Goal: Answer question/provide support: Share knowledge or assist other users

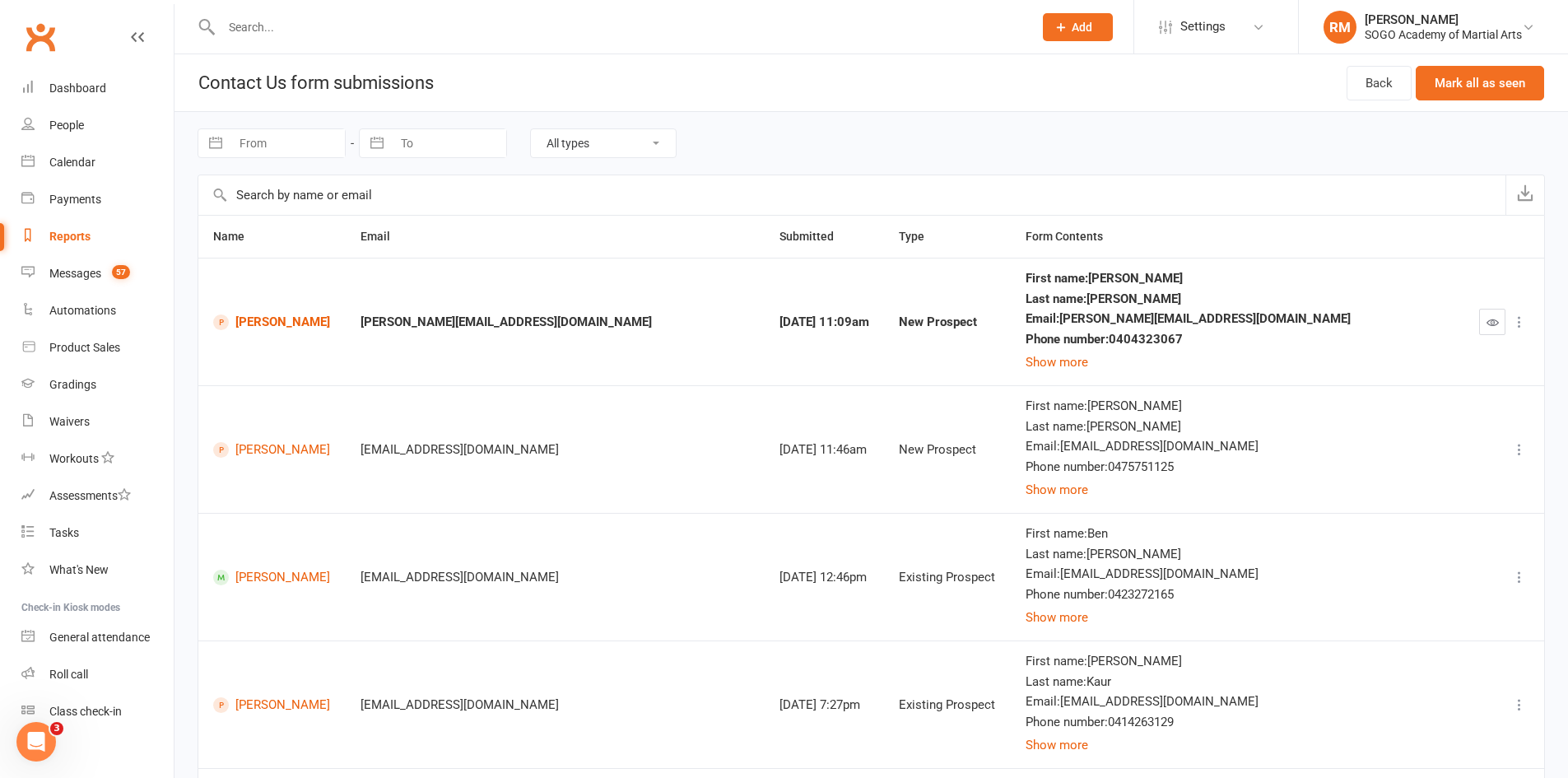
click at [302, 18] on input "text" at bounding box center [619, 27] width 805 height 23
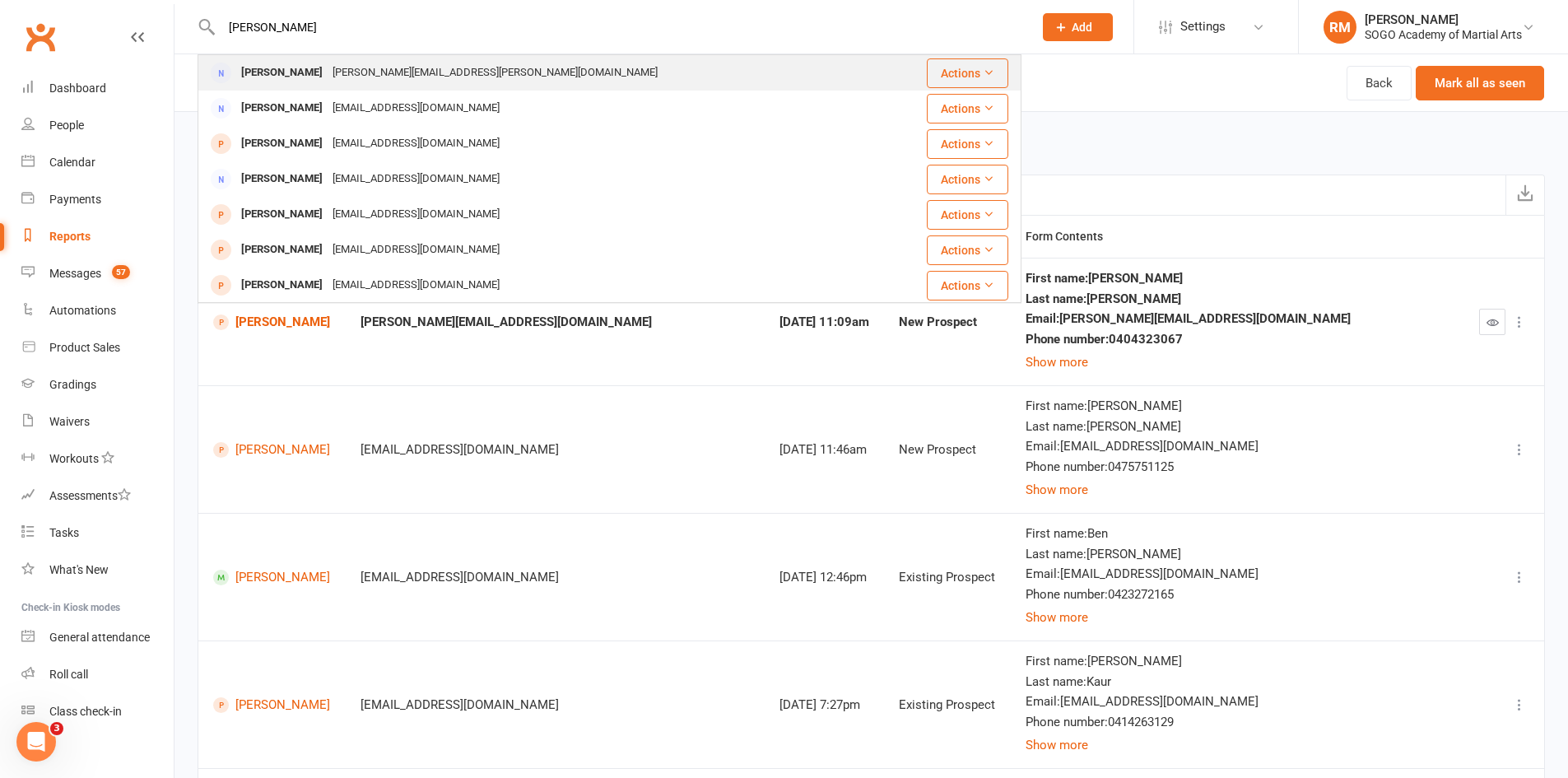
type input "[PERSON_NAME]"
click at [353, 79] on div "[PERSON_NAME][EMAIL_ADDRESS][PERSON_NAME][DOMAIN_NAME]" at bounding box center [495, 72] width 335 height 24
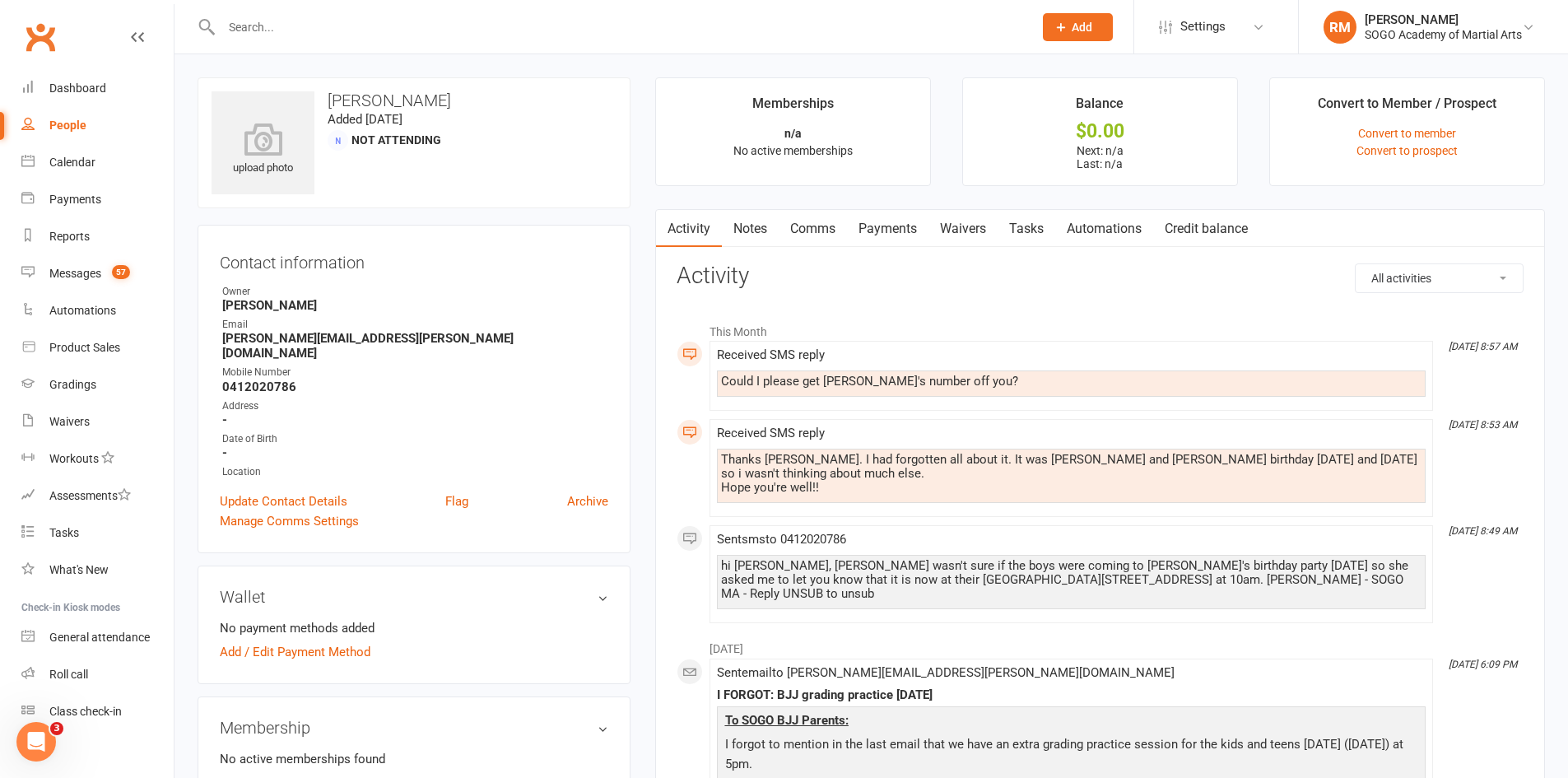
click at [803, 233] on link "Comms" at bounding box center [813, 228] width 69 height 38
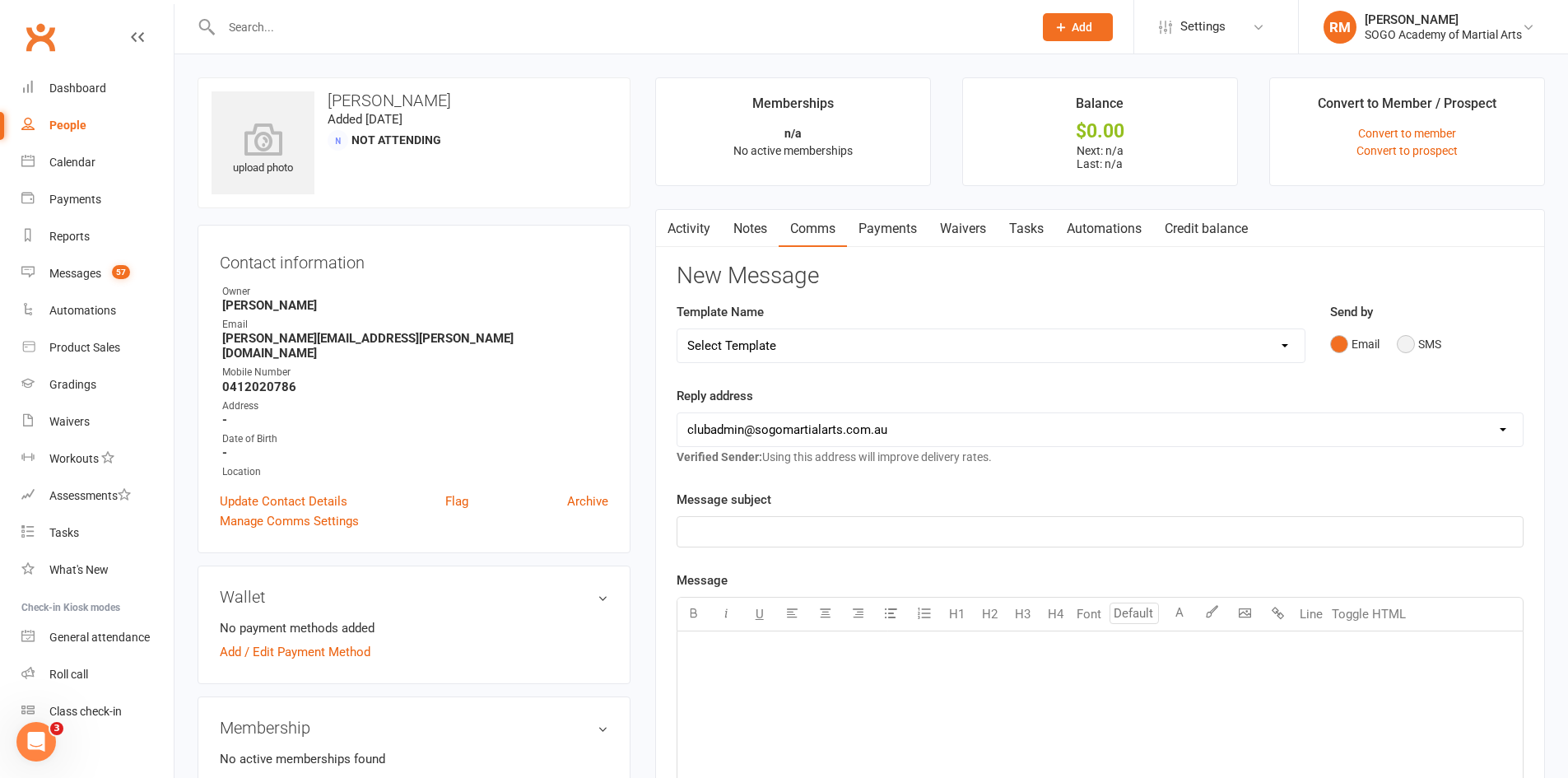
click at [1415, 346] on button "SMS" at bounding box center [1419, 345] width 44 height 32
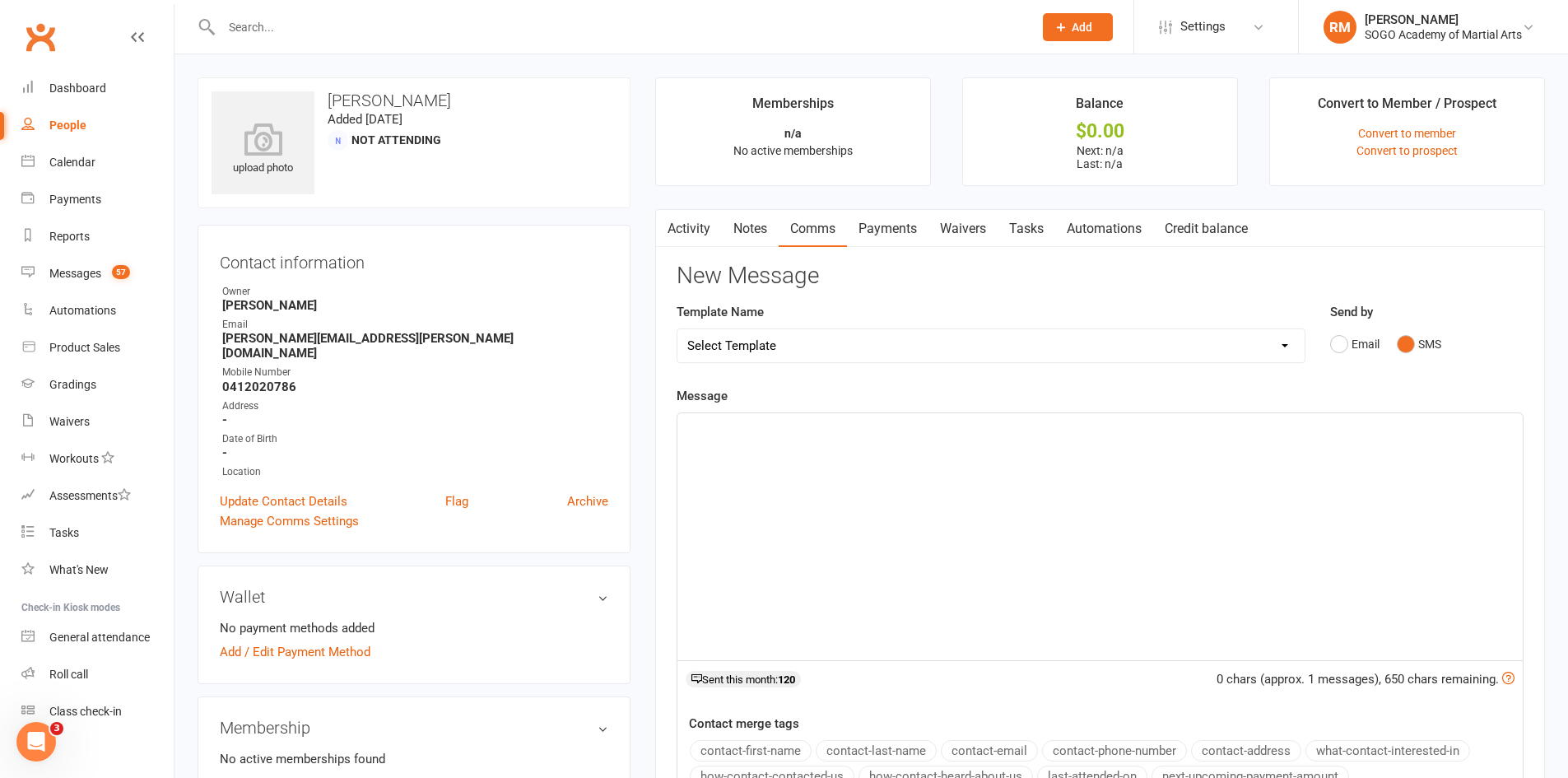
click at [920, 459] on div "﻿" at bounding box center [1100, 537] width 846 height 247
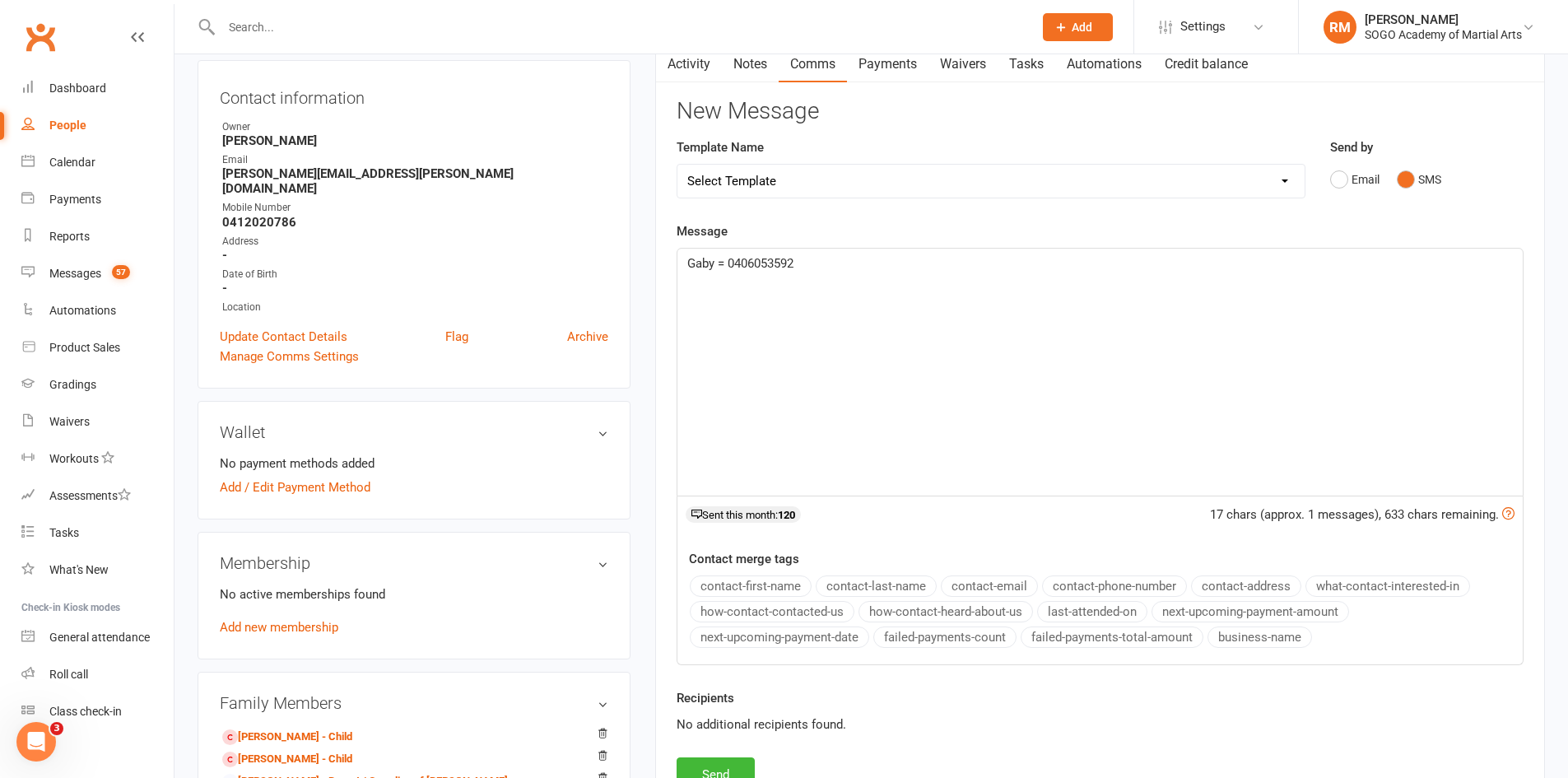
scroll to position [247, 0]
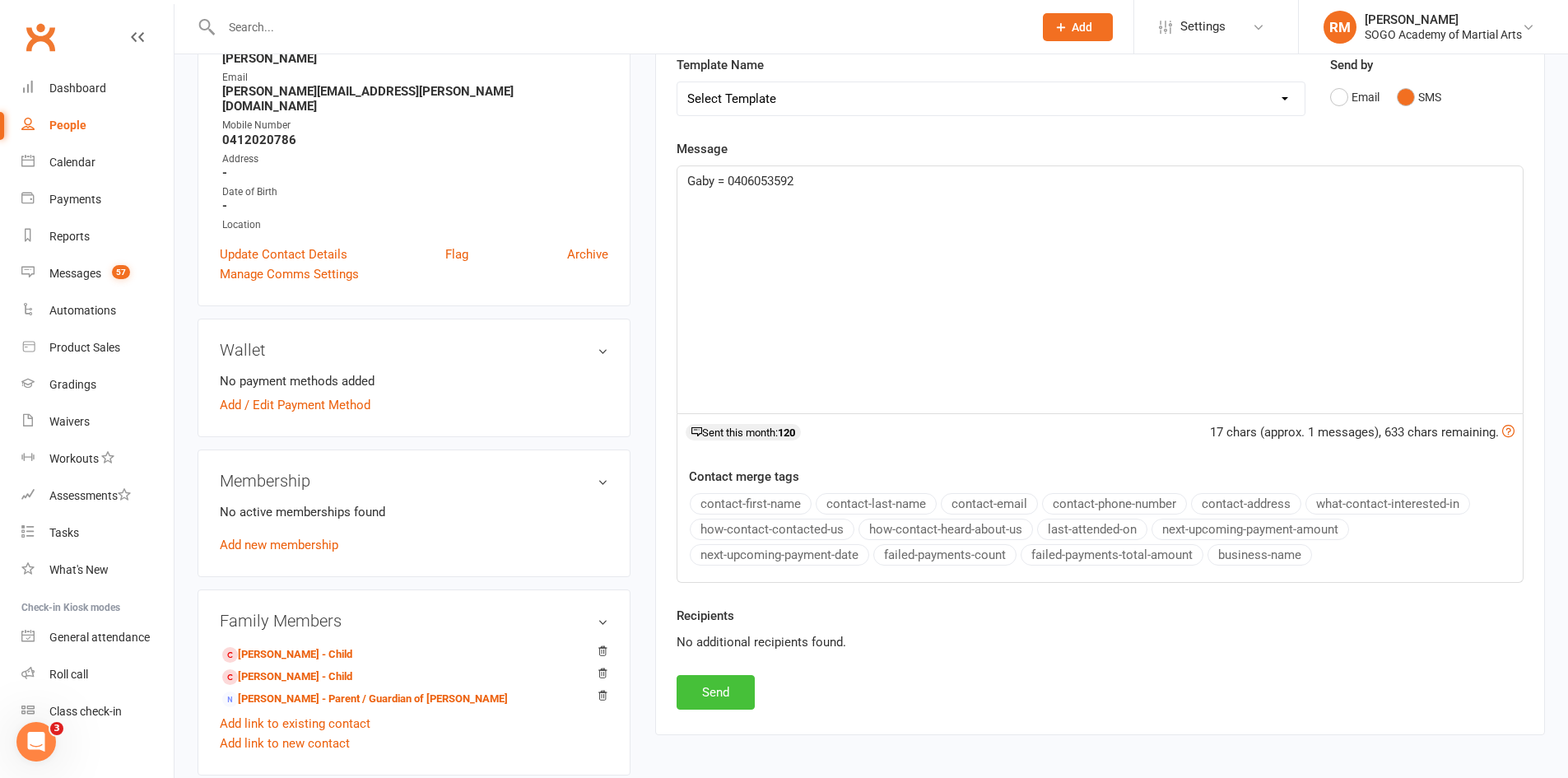
click at [726, 699] on button "Send" at bounding box center [715, 692] width 78 height 34
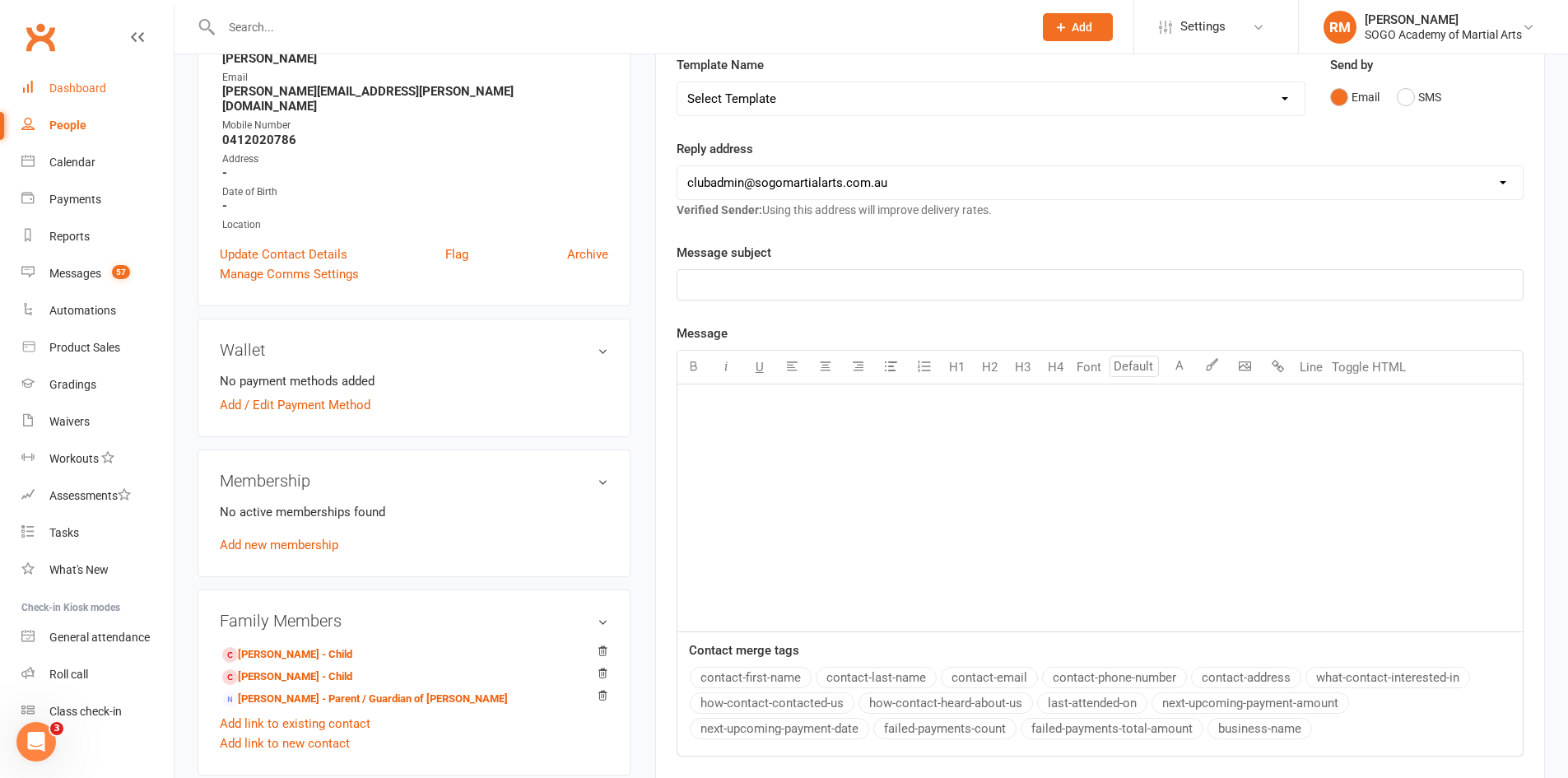
click at [93, 87] on div "Dashboard" at bounding box center [78, 88] width 56 height 13
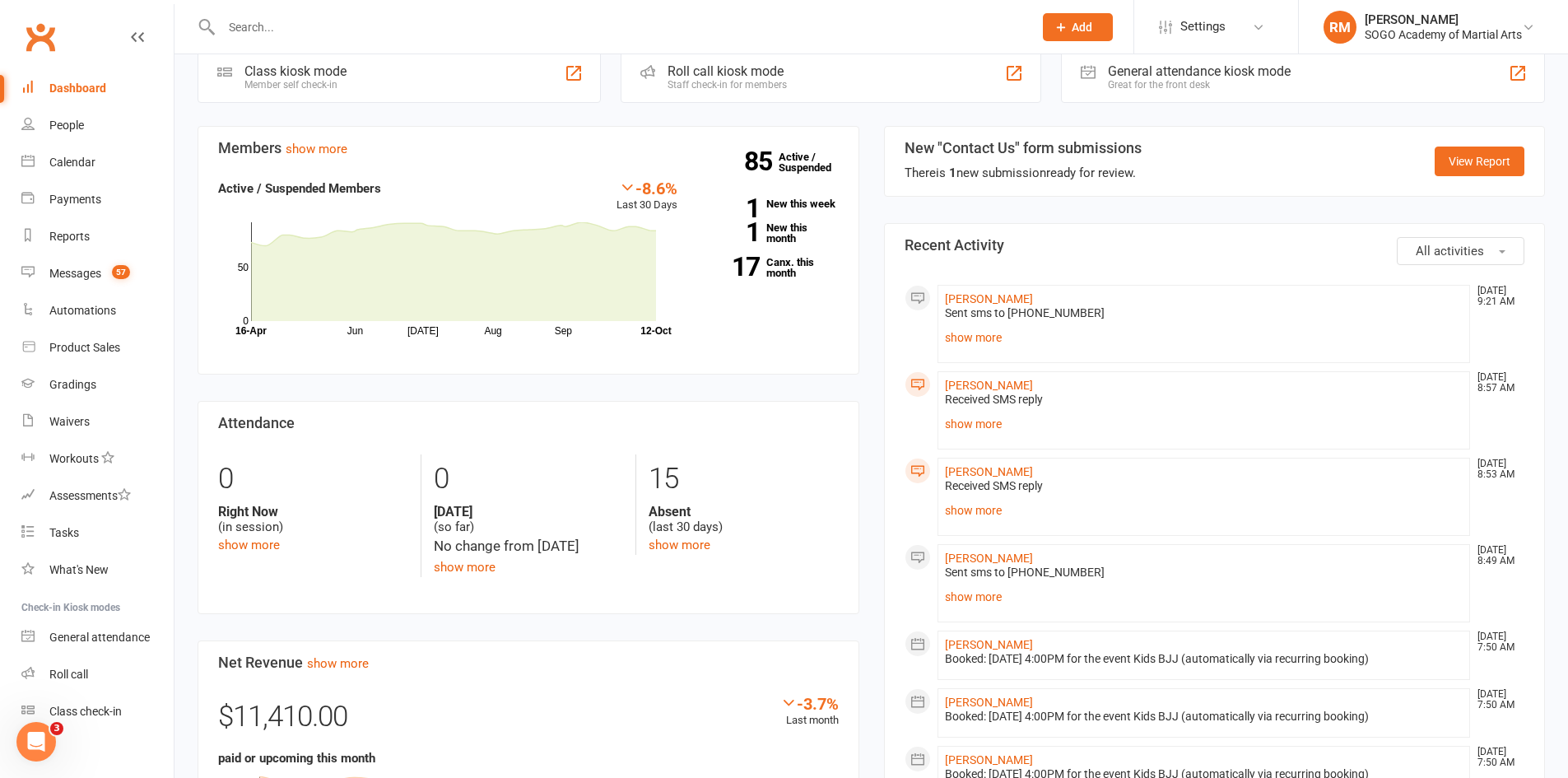
scroll to position [576, 0]
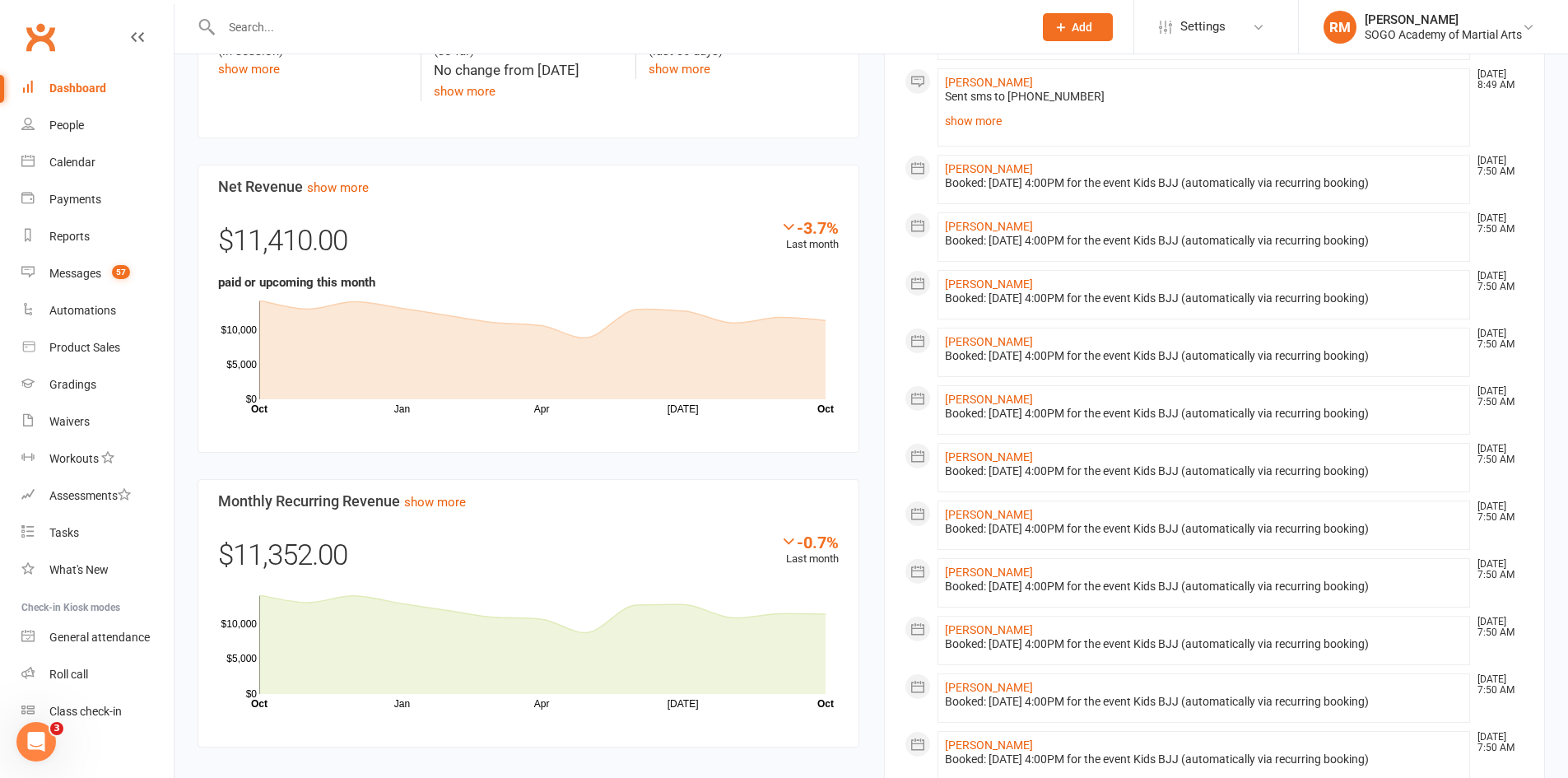
click at [314, 32] on input "text" at bounding box center [619, 27] width 805 height 23
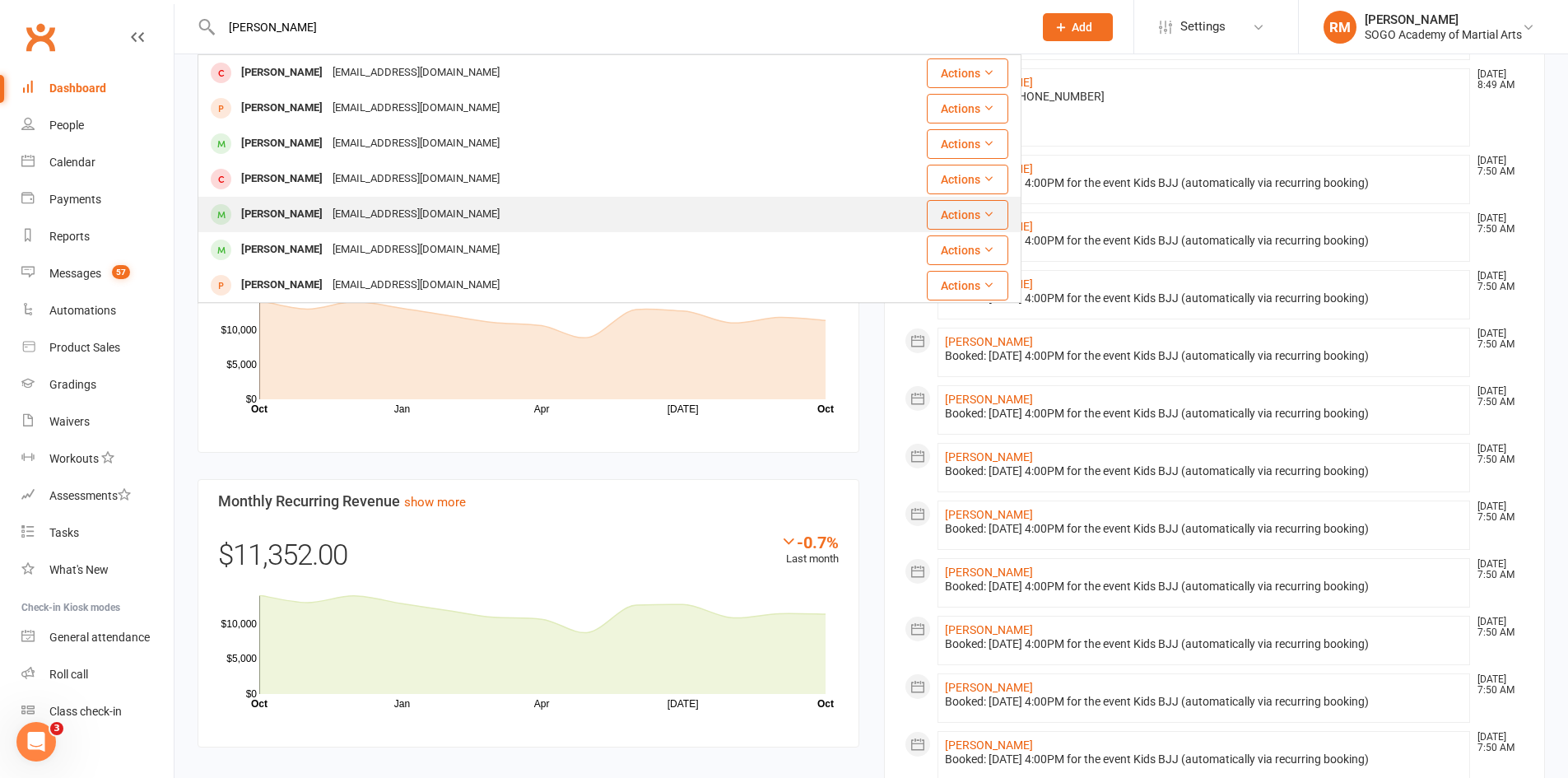
type input "[PERSON_NAME]"
click at [328, 222] on div "[EMAIL_ADDRESS][DOMAIN_NAME]" at bounding box center [416, 214] width 177 height 24
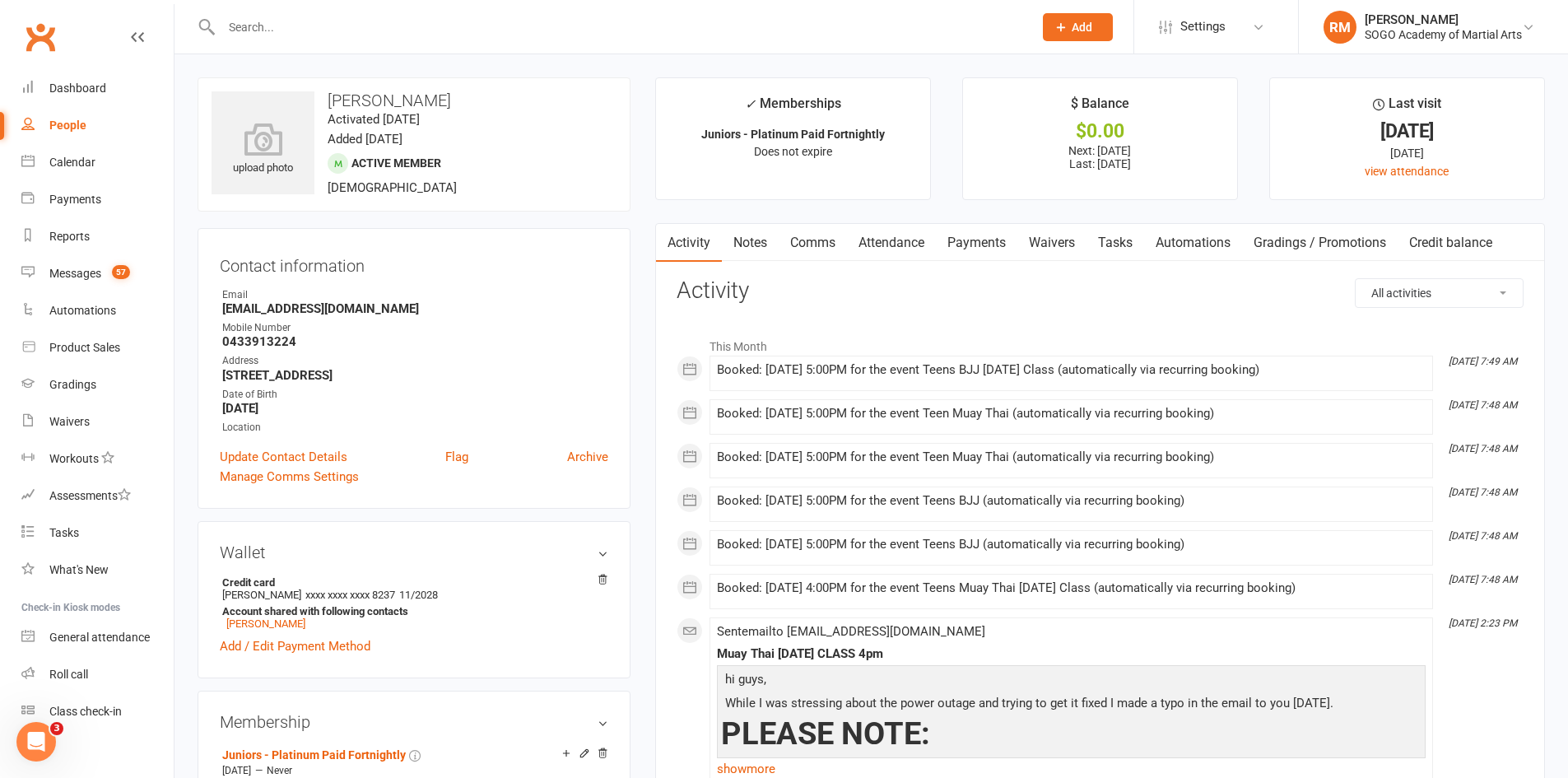
drag, startPoint x: 259, startPoint y: 24, endPoint x: 263, endPoint y: 17, distance: 8.1
click at [263, 18] on input "text" at bounding box center [619, 27] width 805 height 23
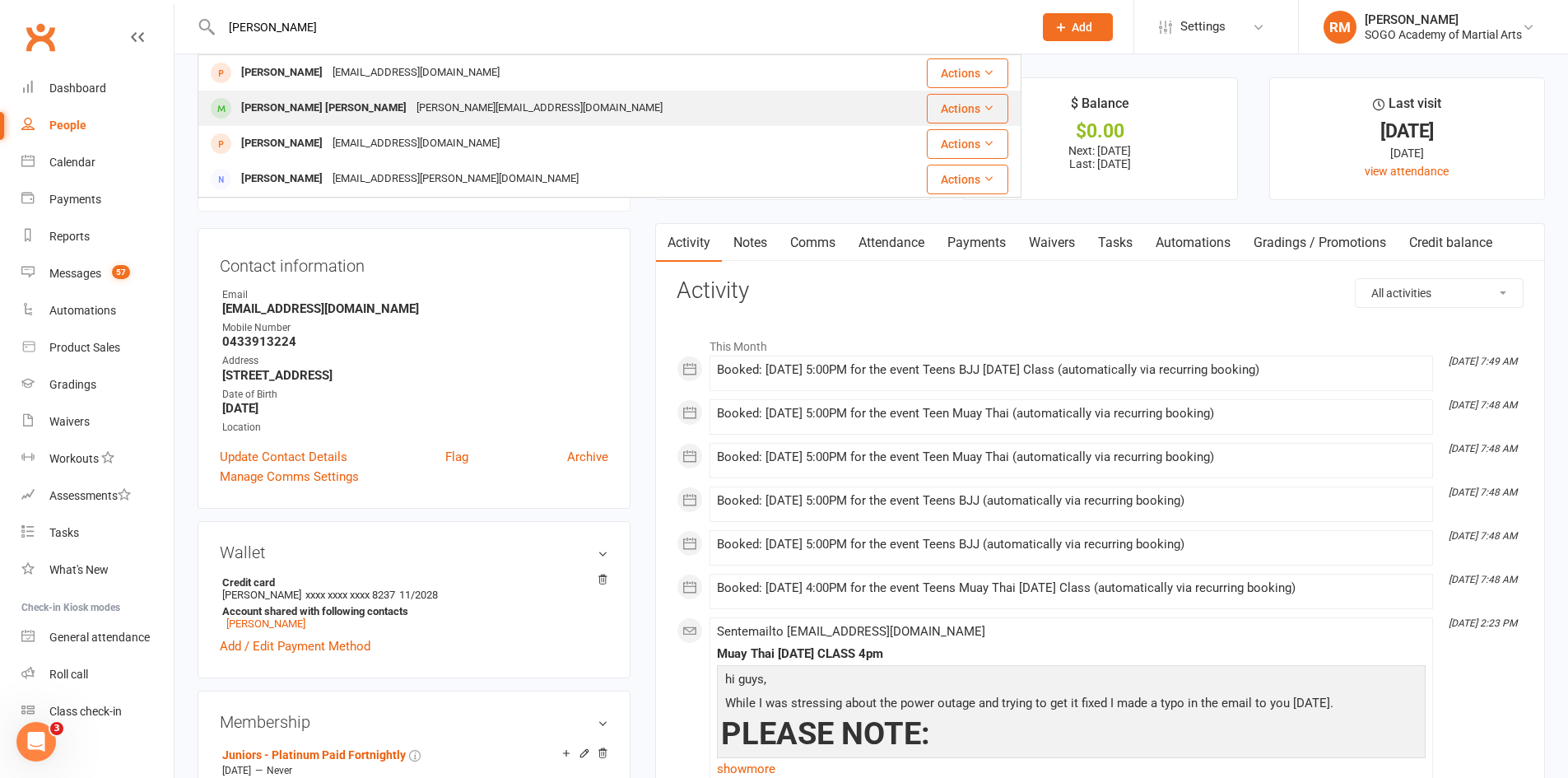
type input "[PERSON_NAME]"
click at [411, 115] on div "[PERSON_NAME][EMAIL_ADDRESS][DOMAIN_NAME]" at bounding box center [539, 107] width 256 height 24
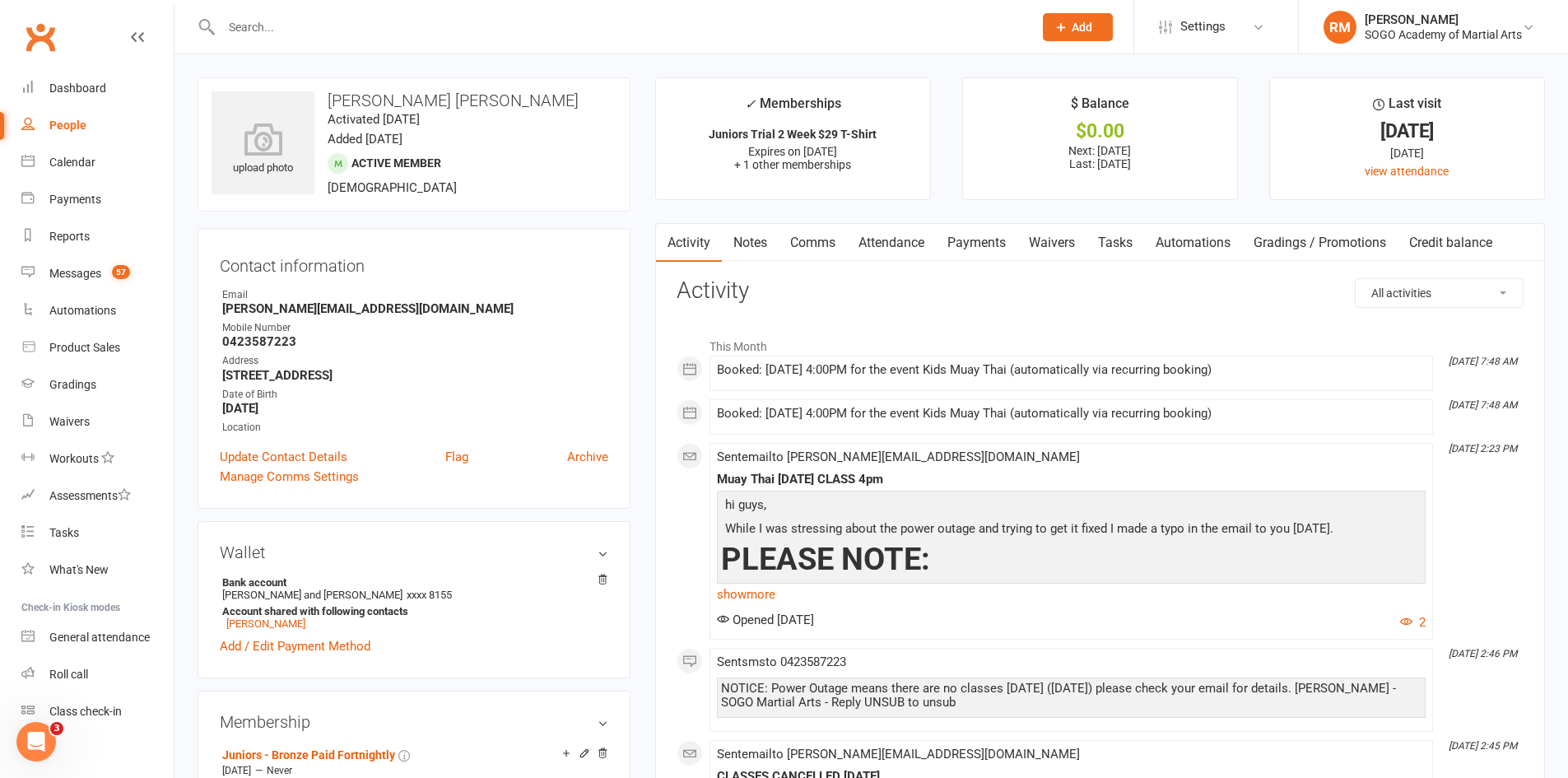
click at [996, 241] on link "Payments" at bounding box center [977, 242] width 82 height 38
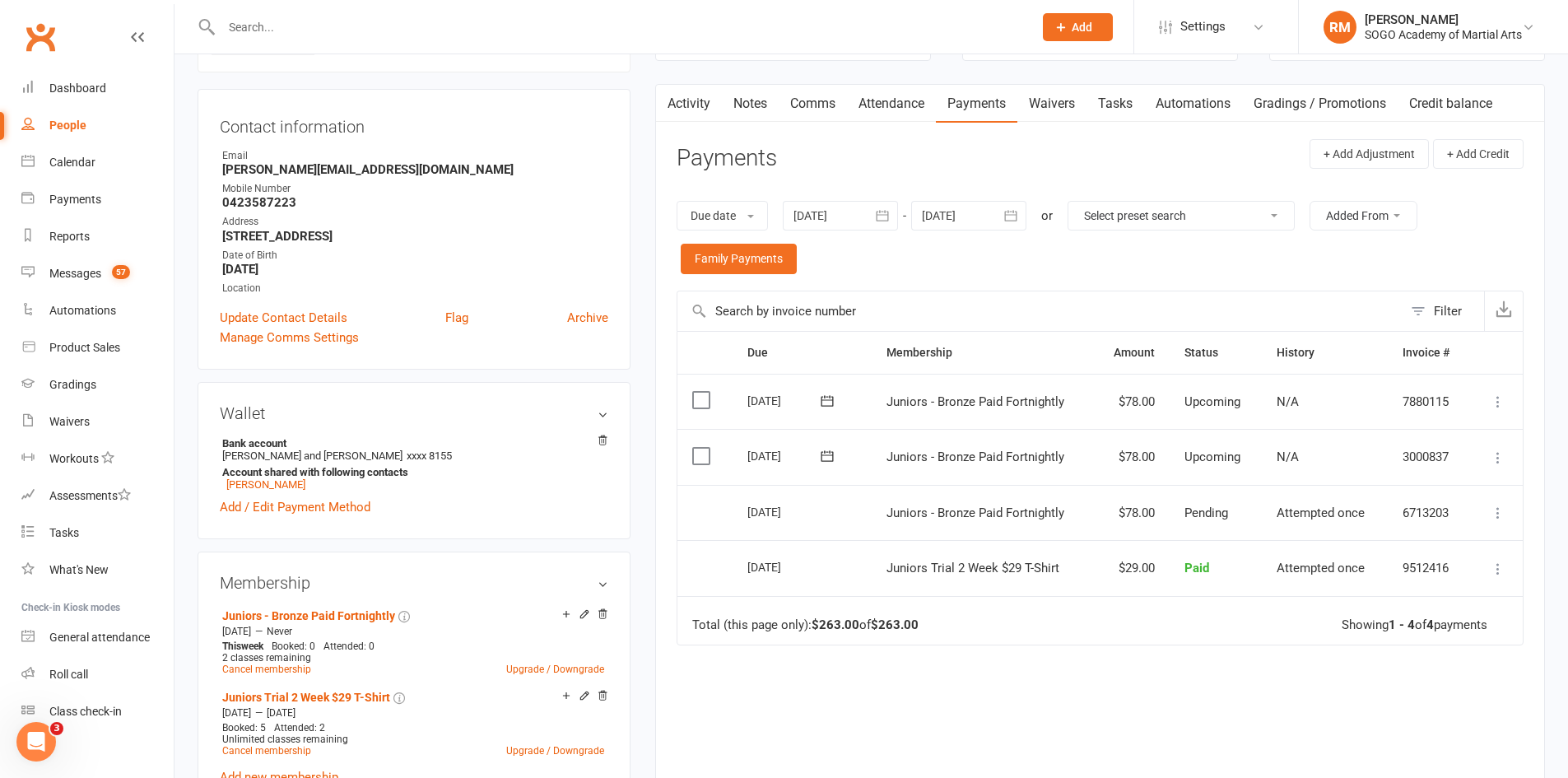
scroll to position [165, 0]
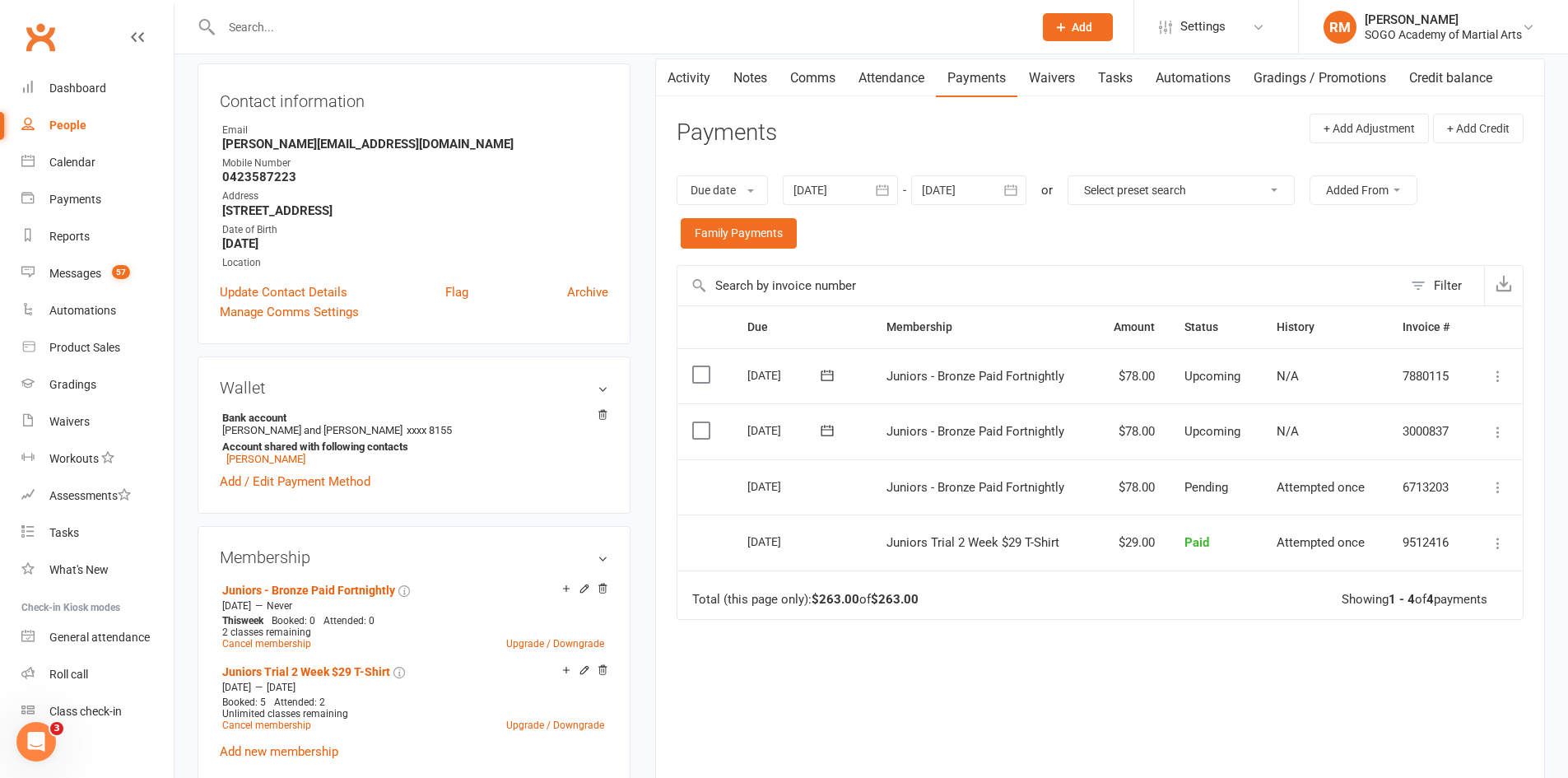
drag, startPoint x: 1042, startPoint y: 247, endPoint x: 1120, endPoint y: 730, distance: 489.3
click at [1120, 730] on div "Due Contact Membership Amount Status History Invoice # Select this [DATE] [PERS…" at bounding box center [1100, 569] width 847 height 528
drag, startPoint x: 944, startPoint y: 427, endPoint x: 1064, endPoint y: 637, distance: 241.9
click at [1064, 637] on div "Due Contact Membership Amount Status History Invoice # Select this [DATE] [PERS…" at bounding box center [1100, 569] width 847 height 528
